Goal: Understand process/instructions: Learn how to perform a task or action

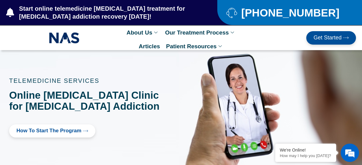
click at [68, 128] on span "How to Start the program" at bounding box center [48, 131] width 65 height 6
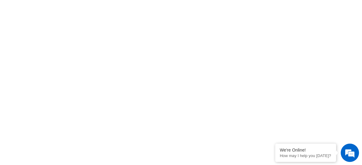
scroll to position [186, 0]
click at [4, 97] on div at bounding box center [181, 155] width 356 height 331
